Goal: Task Accomplishment & Management: Manage account settings

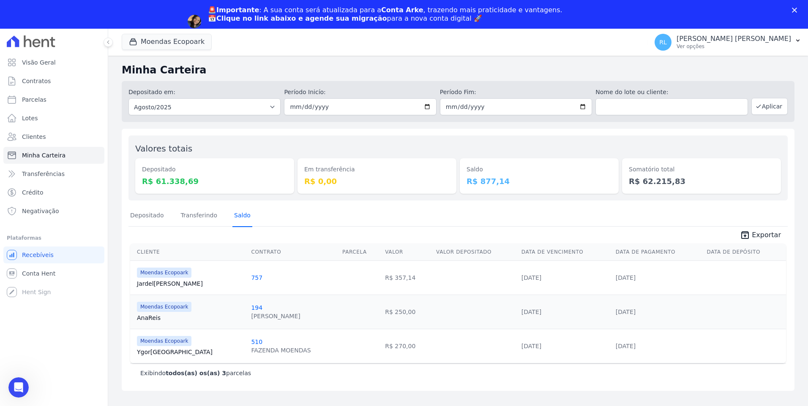
click at [237, 217] on link "Saldo" at bounding box center [242, 216] width 20 height 22
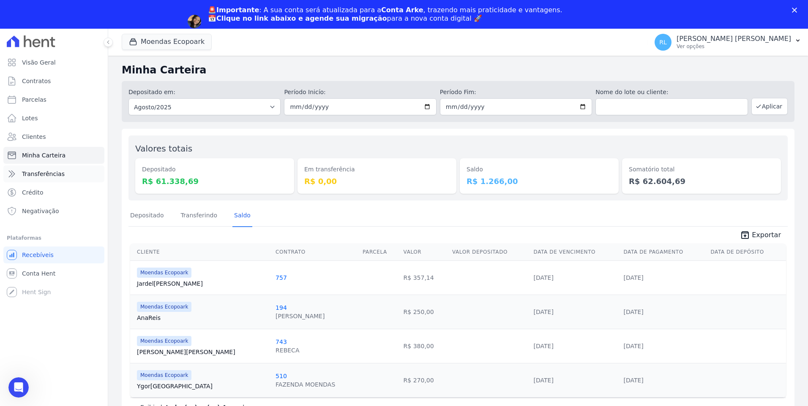
click at [65, 171] on link "Transferências" at bounding box center [53, 174] width 101 height 17
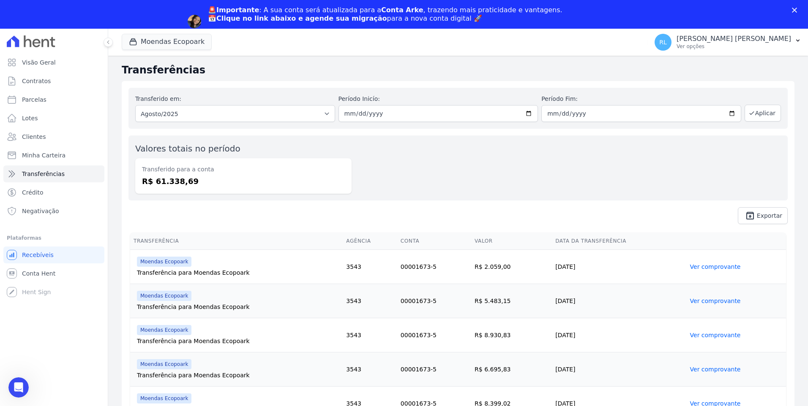
scroll to position [321, 0]
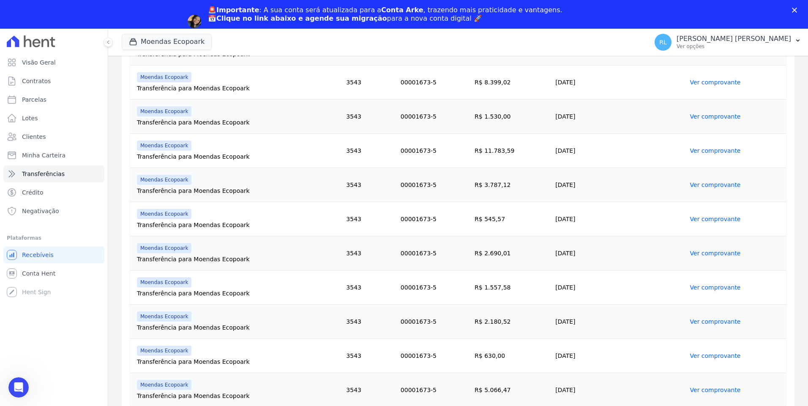
click at [705, 392] on link "Ver comprovante" at bounding box center [715, 390] width 51 height 7
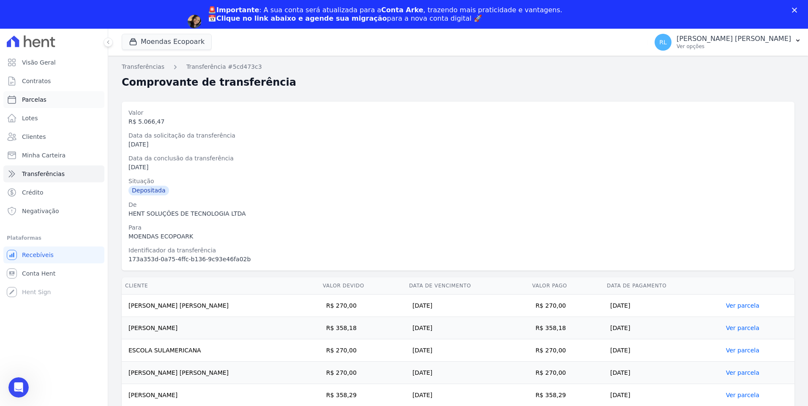
click at [47, 98] on link "Parcelas" at bounding box center [53, 99] width 101 height 17
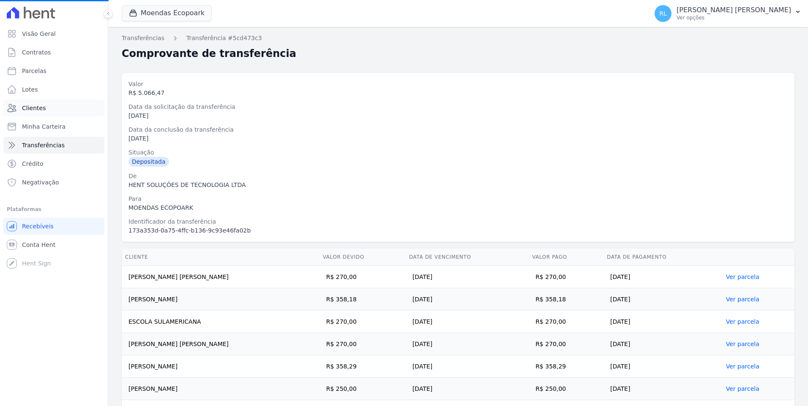
select select
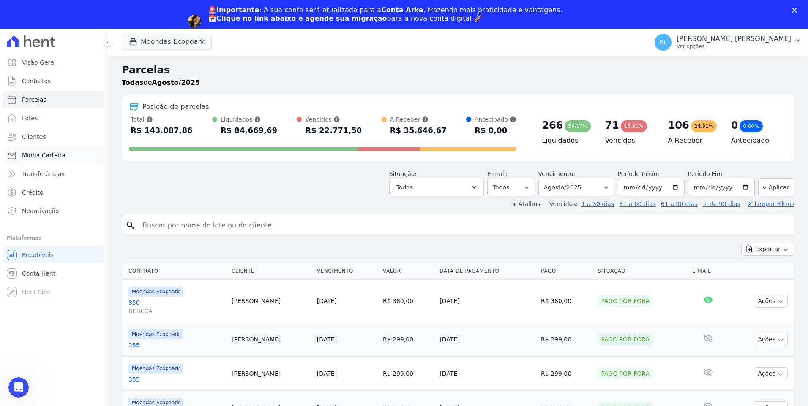
click at [60, 153] on span "Minha Carteira" at bounding box center [44, 155] width 44 height 8
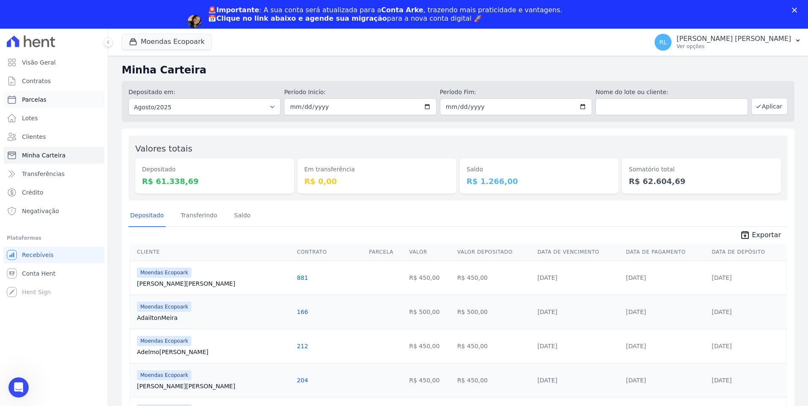
click at [44, 98] on link "Parcelas" at bounding box center [53, 99] width 101 height 17
select select
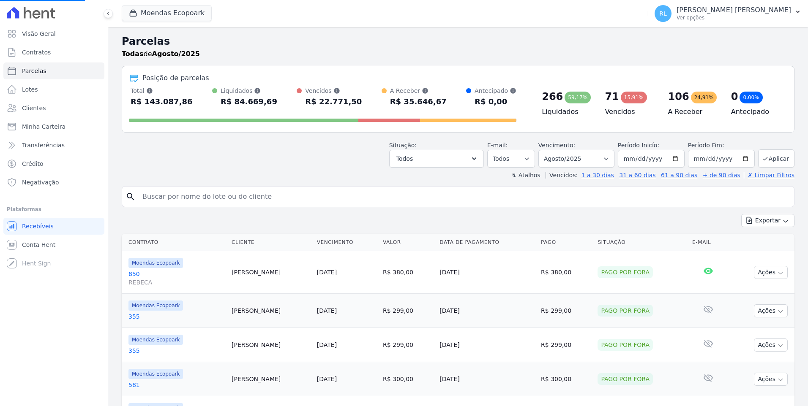
click at [233, 200] on input "search" at bounding box center [463, 196] width 653 height 17
type input "KLARA"
select select
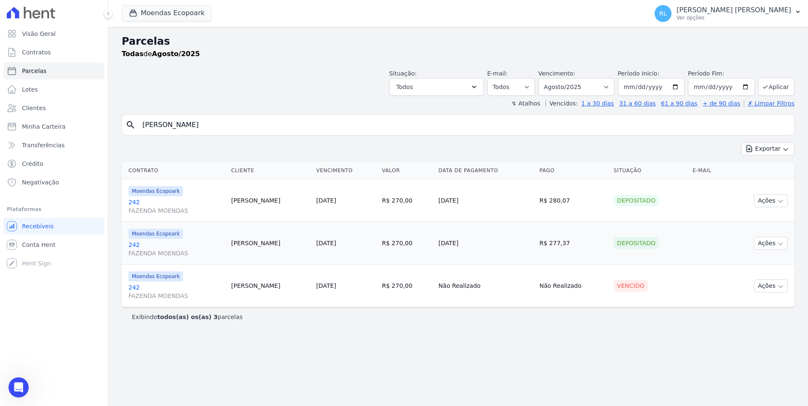
click at [139, 205] on table "Contrato Cliente Vencimento Valor Data de Pagamento Pago Situação E-mail Moenda…" at bounding box center [458, 234] width 673 height 145
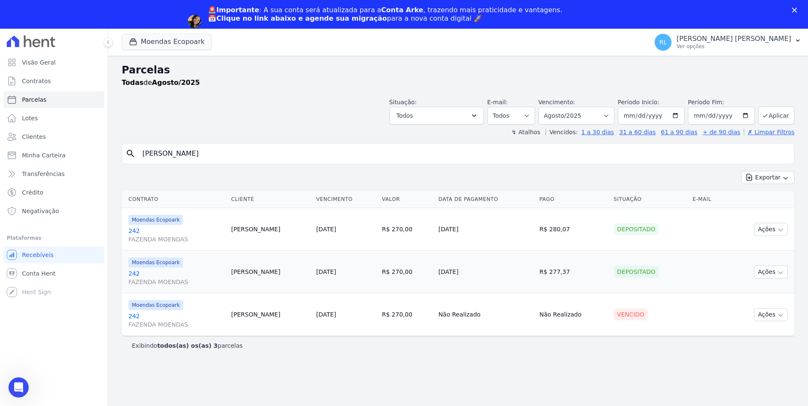
click at [137, 231] on link "242 FAZENDA MOENDAS" at bounding box center [176, 235] width 96 height 17
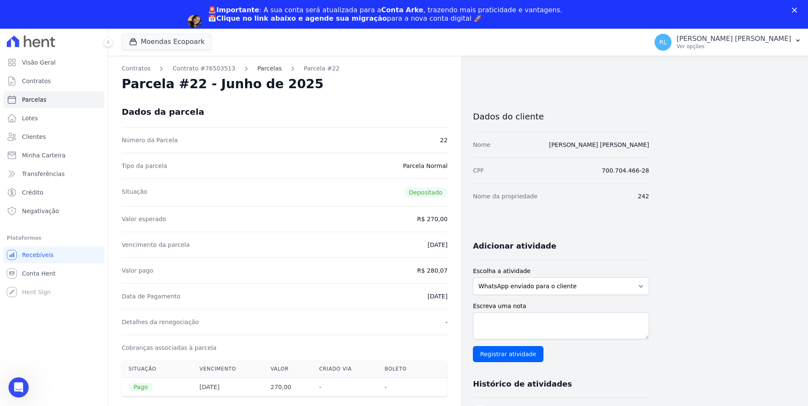
click at [257, 67] on link "Parcelas" at bounding box center [269, 68] width 25 height 9
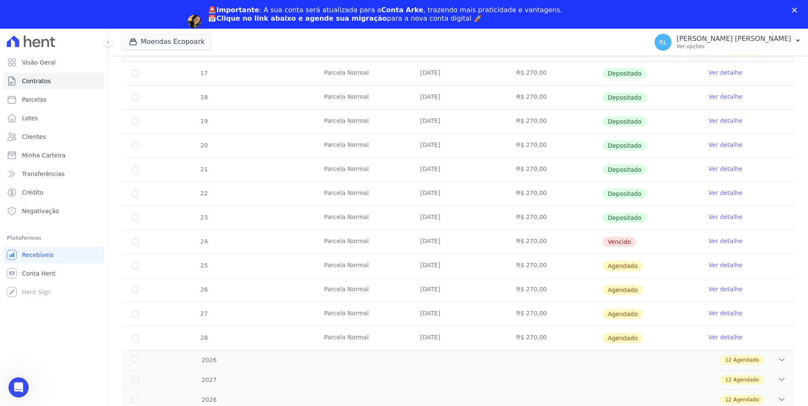
scroll to position [211, 0]
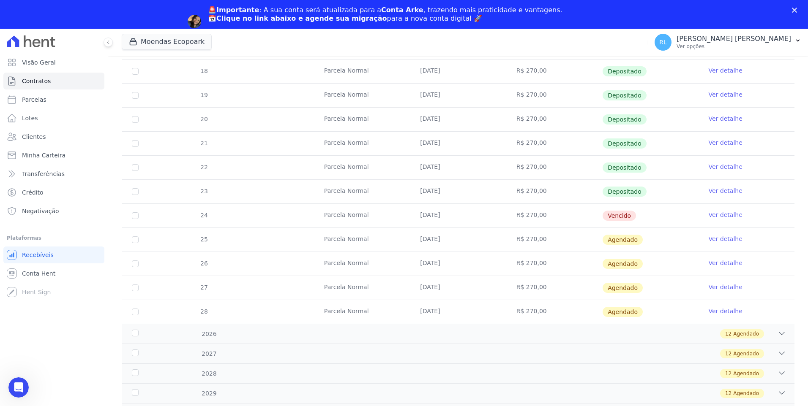
click at [722, 191] on link "Ver detalhe" at bounding box center [725, 191] width 34 height 8
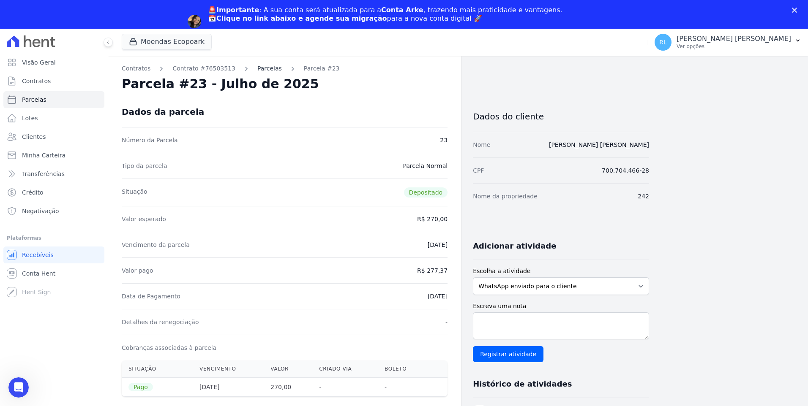
click at [257, 68] on link "Parcelas" at bounding box center [269, 68] width 25 height 9
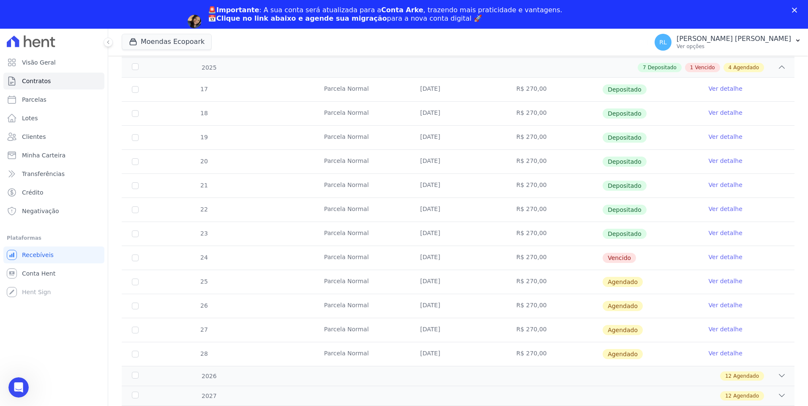
scroll to position [245, 0]
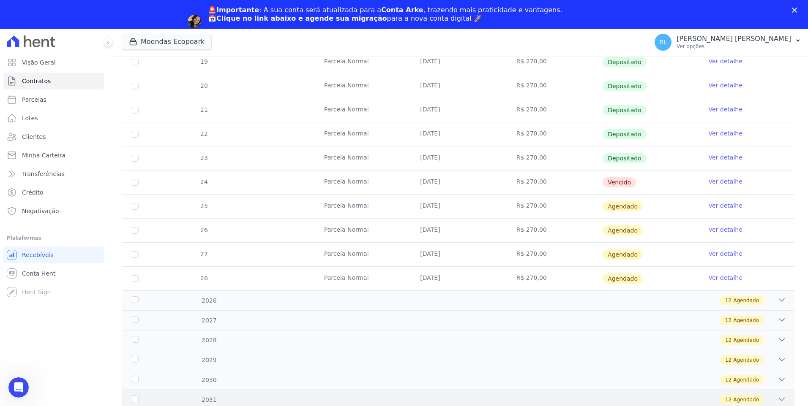
click at [779, 398] on icon at bounding box center [781, 399] width 5 height 3
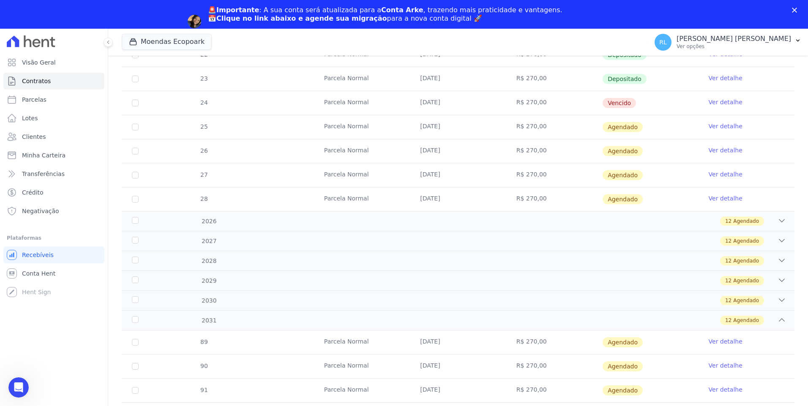
scroll to position [322, 0]
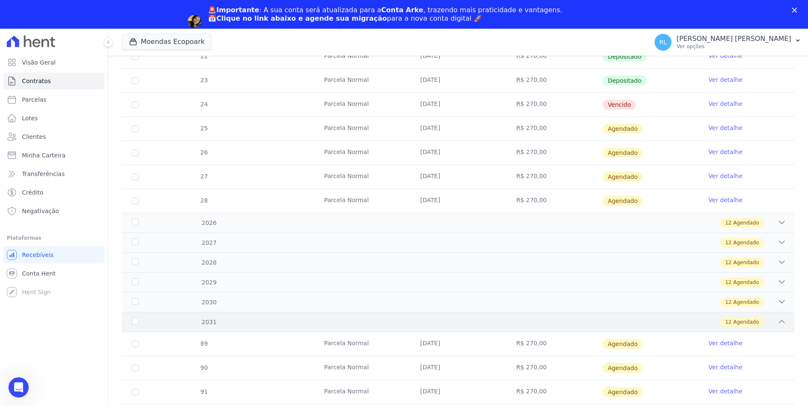
click at [779, 322] on icon at bounding box center [781, 322] width 5 height 3
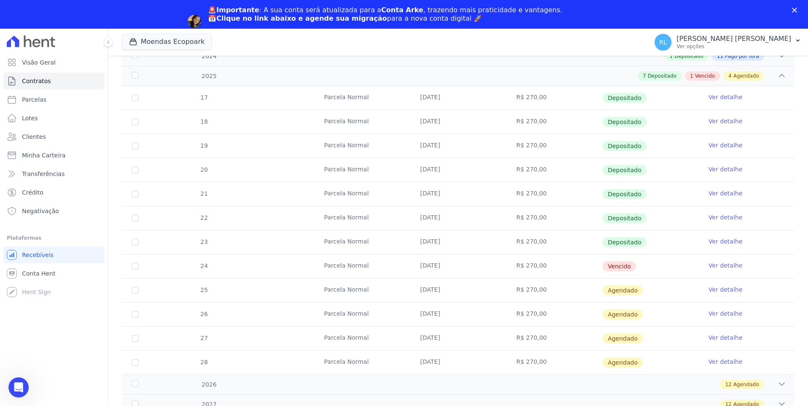
scroll to position [160, 0]
click at [49, 99] on link "Parcelas" at bounding box center [53, 99] width 101 height 17
select select
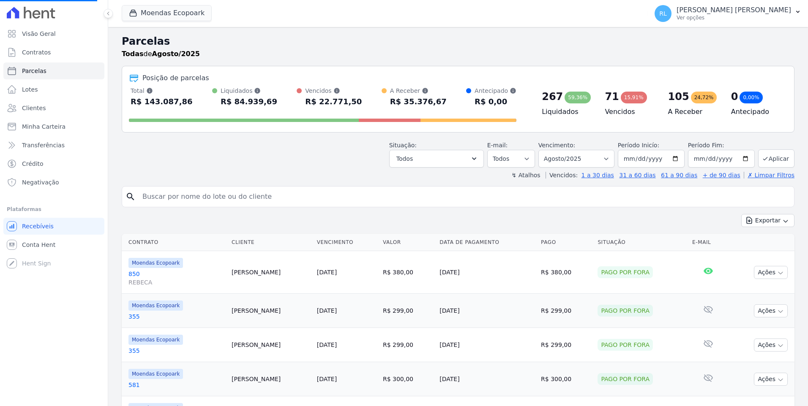
click at [240, 202] on input "search" at bounding box center [463, 196] width 653 height 17
select select
click at [240, 202] on input "search" at bounding box center [463, 196] width 653 height 17
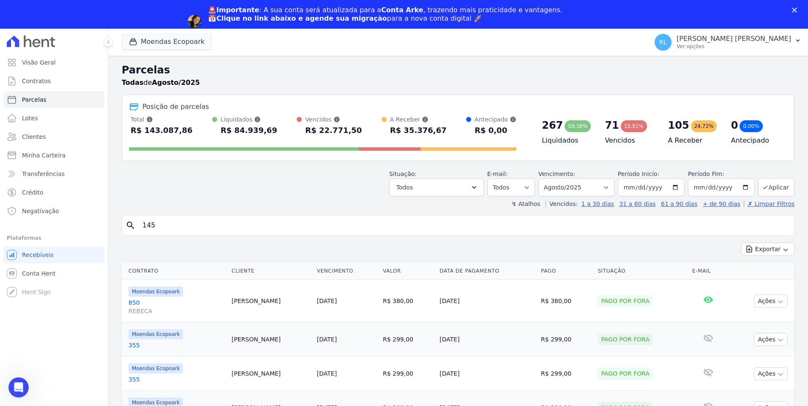
type input "145"
select select
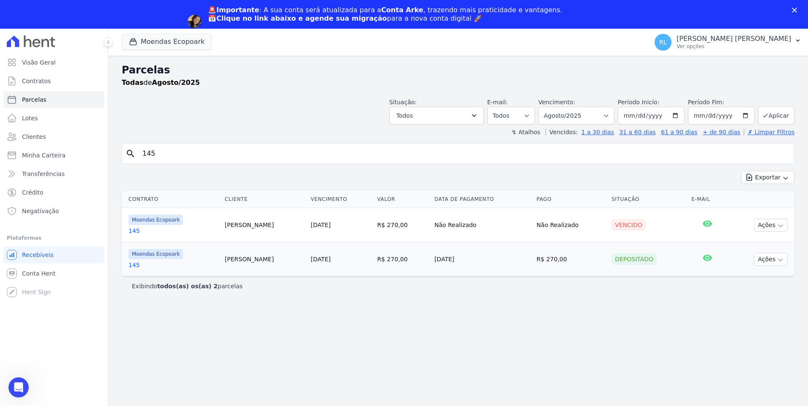
click at [160, 155] on input "145" at bounding box center [463, 153] width 653 height 17
type input "146"
select select
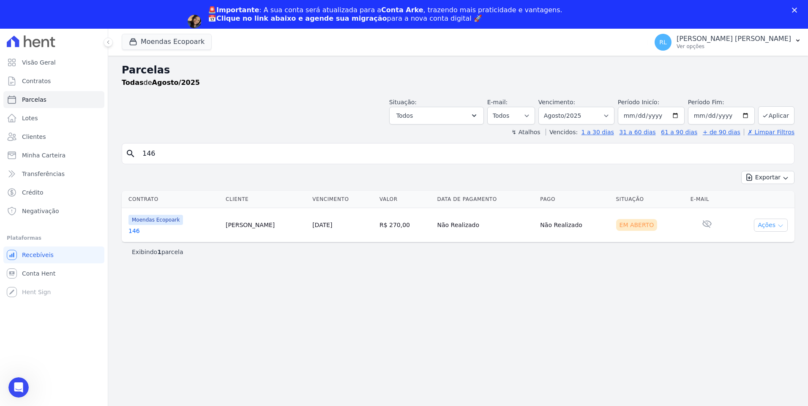
click at [778, 223] on icon "button" at bounding box center [780, 226] width 7 height 7
click at [765, 246] on link "Ver boleto" at bounding box center [767, 245] width 81 height 16
click at [277, 347] on div "Parcelas Todas de Agosto/2025 Situação: Agendado Em Aberto Pago Processando Can…" at bounding box center [458, 245] width 700 height 379
click at [133, 228] on link "146" at bounding box center [173, 231] width 90 height 8
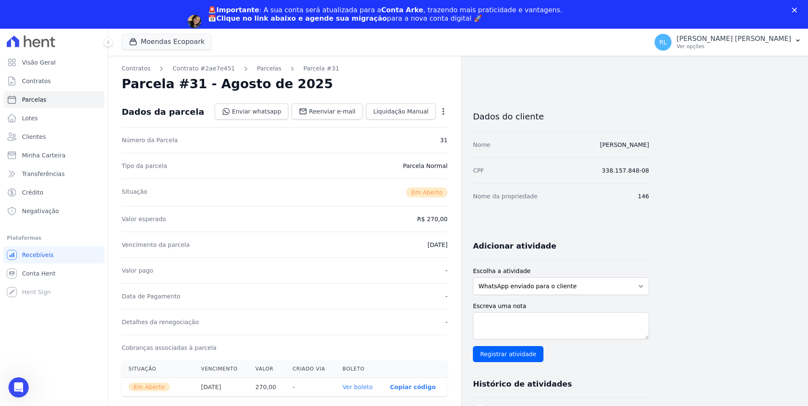
scroll to position [169, 0]
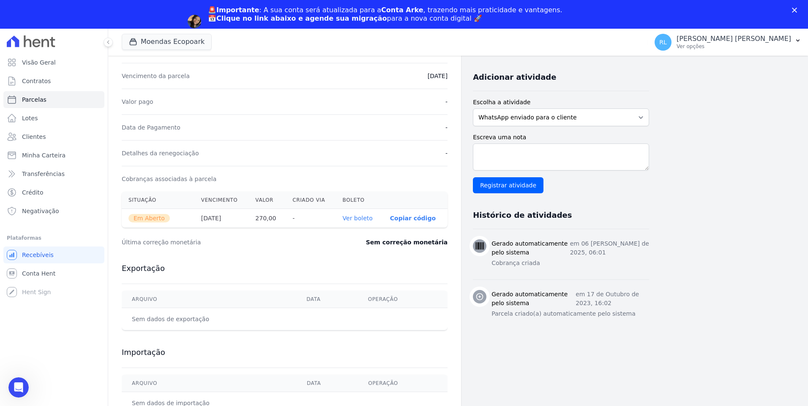
click at [401, 220] on p "Copiar código" at bounding box center [413, 218] width 46 height 7
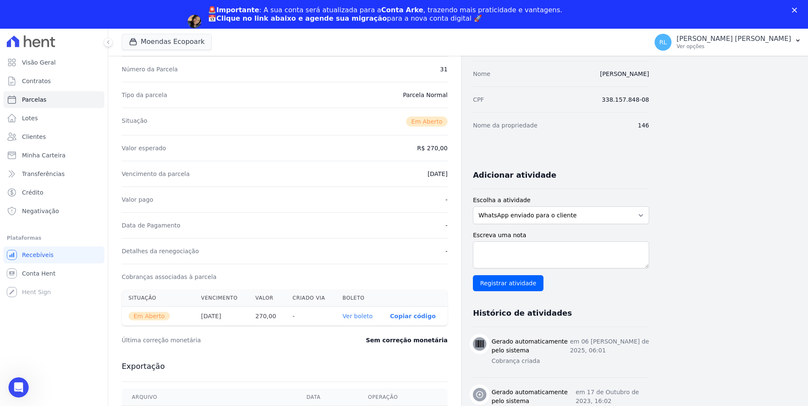
scroll to position [0, 0]
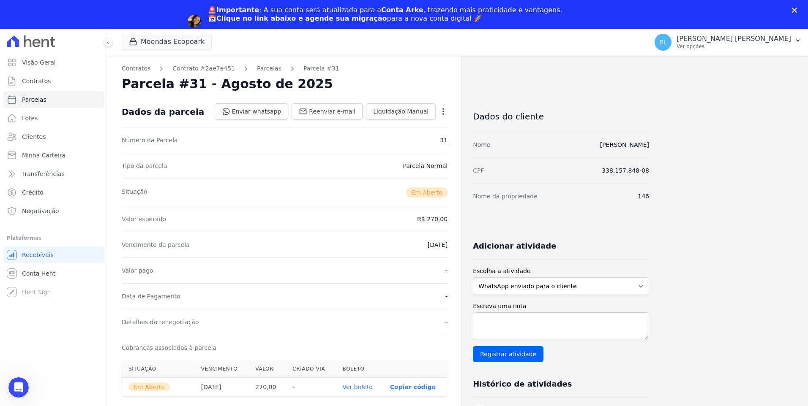
click at [278, 28] on link "Agendar migração" at bounding box center [243, 32] width 70 height 9
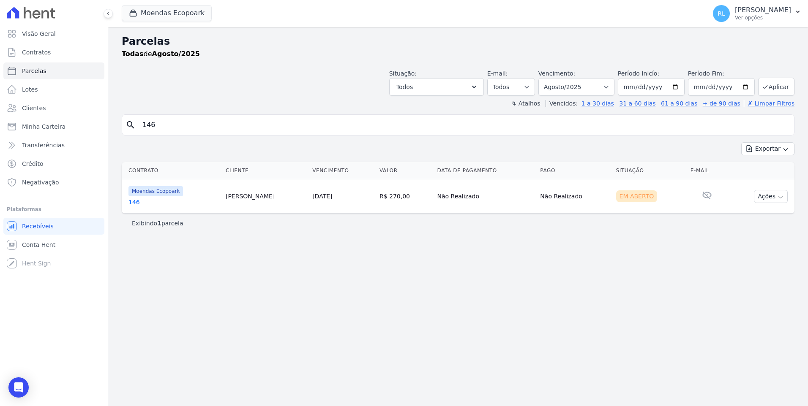
select select
click at [22, 386] on icon "Open Intercom Messenger" at bounding box center [19, 387] width 10 height 11
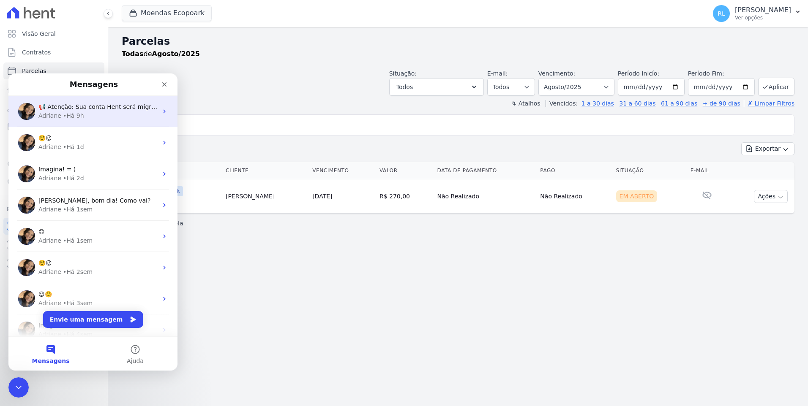
click at [90, 115] on div "Adriane • Há 9h" at bounding box center [97, 116] width 119 height 9
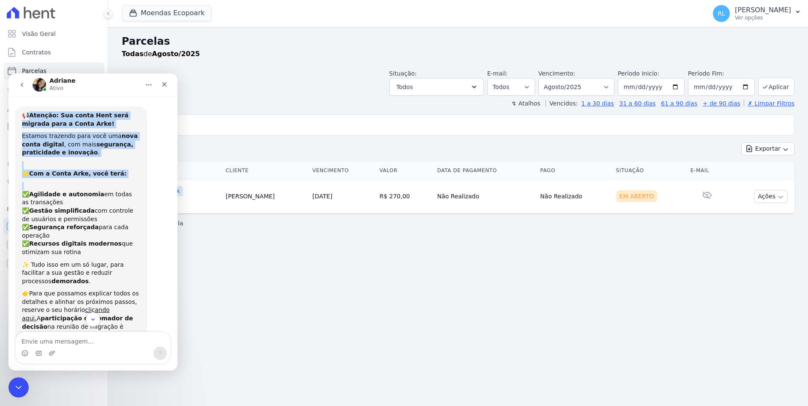
drag, startPoint x: 30, startPoint y: 117, endPoint x: 106, endPoint y: 183, distance: 100.6
click at [106, 183] on div "📢 Atenção: Sua conta Hent será migrada para a Conta Arke! Estamos trazendo para…" at bounding box center [81, 259] width 118 height 294
drag, startPoint x: 106, startPoint y: 183, endPoint x: 148, endPoint y: 177, distance: 41.8
click at [148, 177] on div "📢 Atenção: Sua conta Hent será migrada para a Conta Arke! Estamos trazendo para…" at bounding box center [92, 267] width 155 height 323
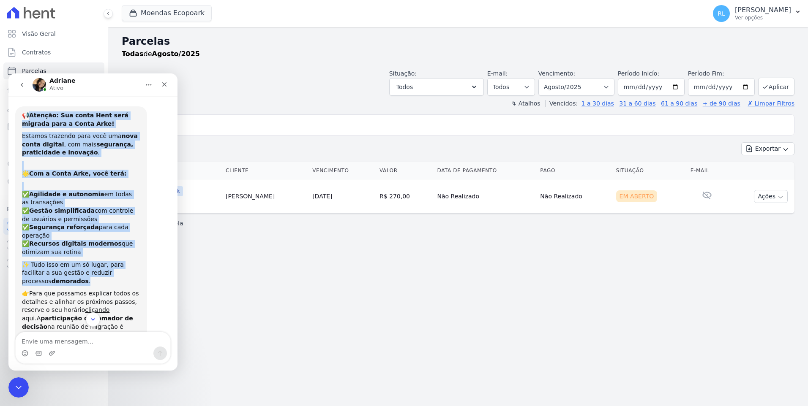
drag, startPoint x: 33, startPoint y: 116, endPoint x: 140, endPoint y: 262, distance: 181.2
click at [140, 262] on div "📢 Atenção: Sua conta Hent será migrada para a Conta Arke! Estamos trazendo para…" at bounding box center [81, 258] width 132 height 305
copy div "Atenção: Sua conta Hent será migrada para a Conta Arke! Estamos trazendo para v…"
